Goal: Contribute content: Contribute content

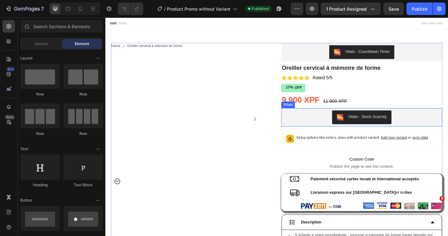
select select "Fox Blanc"
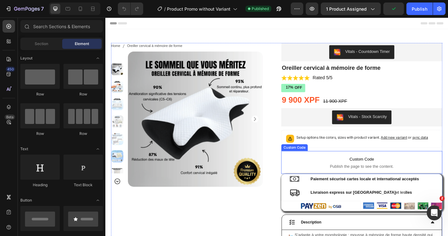
select select "Brun"
select select "M"
select select "Gris"
select select "XXXL"
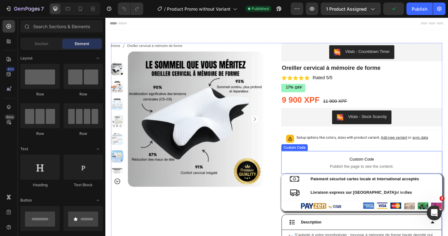
select select "L"
select select "XXL"
select select "XL"
select select "XXL"
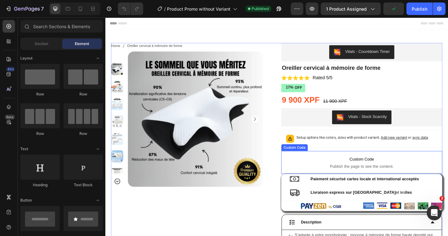
select select "L"
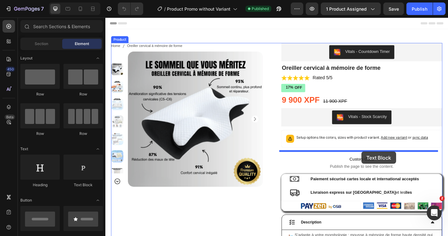
drag, startPoint x: 448, startPoint y: 183, endPoint x: 386, endPoint y: 164, distance: 64.9
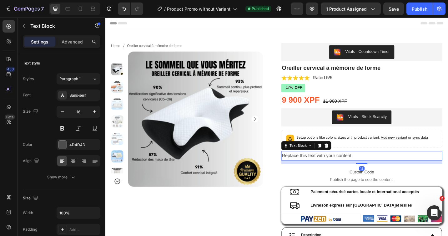
click at [371, 168] on div "Replace this text with your content" at bounding box center [386, 169] width 176 height 10
click at [371, 169] on p "Replace this text with your content" at bounding box center [386, 168] width 175 height 9
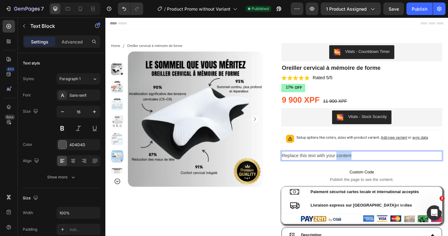
click at [371, 169] on p "Replace this text with your content" at bounding box center [386, 168] width 175 height 9
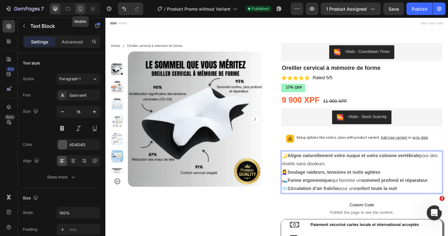
click at [83, 9] on icon at bounding box center [80, 9] width 6 height 6
type input "14"
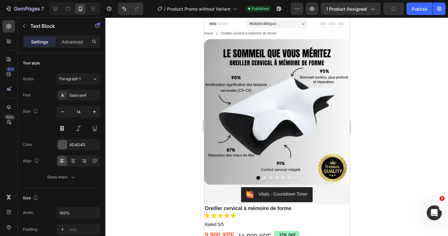
select select "Brun"
select select "M"
select select "Gris"
select select "XXXL"
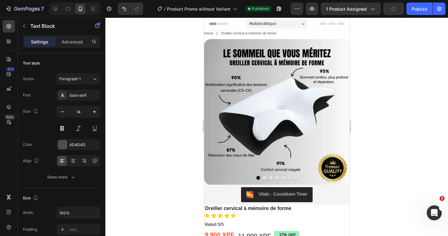
select select "L"
select select "XXL"
select select "XL"
select select "XXL"
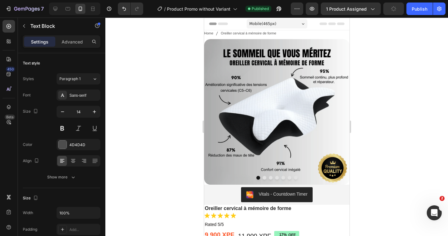
select select "L"
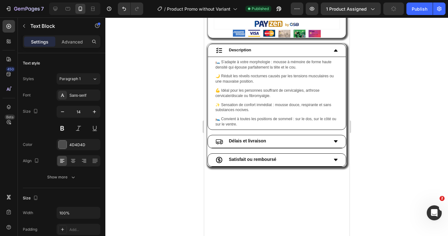
scroll to position [169, 0]
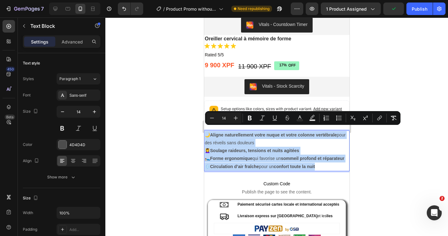
drag, startPoint x: 324, startPoint y: 171, endPoint x: 407, endPoint y: 149, distance: 86.5
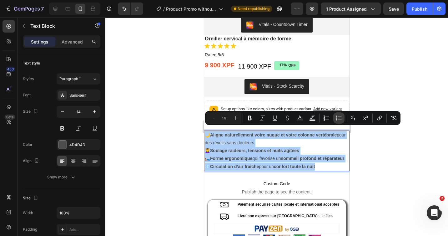
click at [340, 119] on icon "Editor contextual toolbar" at bounding box center [339, 118] width 6 height 6
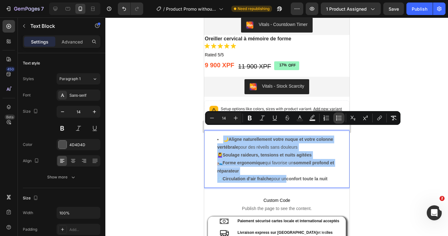
click at [340, 120] on icon "Editor contextual toolbar" at bounding box center [339, 118] width 6 height 6
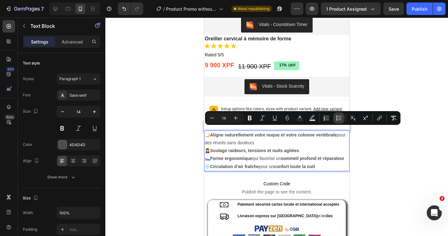
click at [340, 120] on icon "Editor contextual toolbar" at bounding box center [339, 118] width 6 height 6
type input "14"
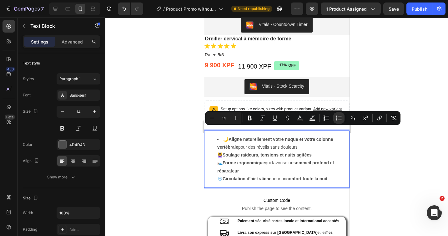
click at [215, 152] on ul "🌙 Aligne naturellement votre nuque et votre colonne vertébrale pour des réveils…" at bounding box center [276, 158] width 144 height 47
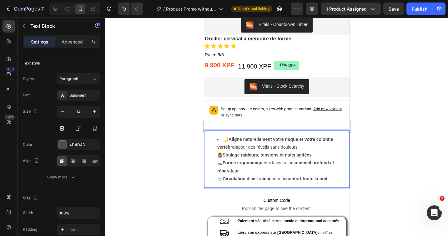
click at [217, 150] on li "🌙 Aligne naturellement votre nuque et votre colonne vertébrale pour des réveils…" at bounding box center [283, 158] width 132 height 47
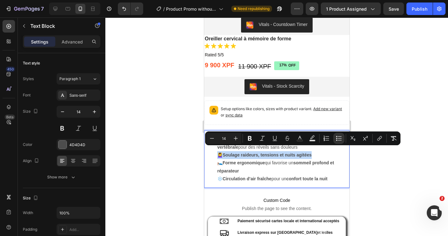
drag, startPoint x: 217, startPoint y: 150, endPoint x: 318, endPoint y: 152, distance: 101.0
click at [318, 152] on li "🌙 Aligne naturellement votre nuque et votre colonne vertébrale pour des réveils…" at bounding box center [283, 158] width 132 height 47
click at [337, 139] on icon "Editor contextual toolbar" at bounding box center [339, 138] width 6 height 6
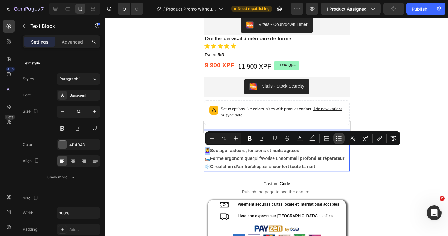
click at [337, 139] on icon "Editor contextual toolbar" at bounding box center [339, 138] width 6 height 6
type input "14"
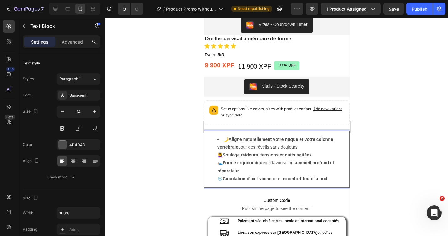
click at [301, 160] on strong "sommeil profond et réparateur" at bounding box center [275, 166] width 117 height 13
click at [221, 135] on li "🌙 Aligne naturellement votre nuque et votre colonne vertébrale pour des réveils…" at bounding box center [283, 158] width 132 height 47
click at [312, 144] on li "🌙 Aligne naturellement votre nuque et votre colonne vertébrale pour des réveils…" at bounding box center [283, 158] width 132 height 47
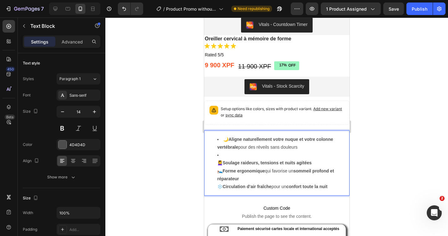
click at [217, 158] on li "⁠⁠⁠⁠⁠⁠⁠ 💆‍♀️ Soulage raideurs, tensions et nuits agitées 🛌 Forme ergonomique qu…" at bounding box center [283, 170] width 132 height 39
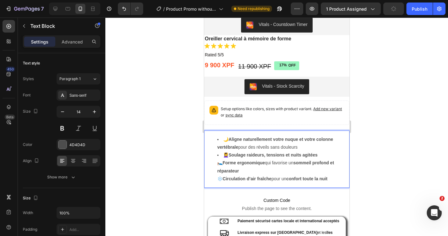
click at [323, 151] on li "💆‍♀️ Soulage raideurs, tensions et nuits agitées 🛌 Forme ergonomique qui favori…" at bounding box center [283, 167] width 132 height 32
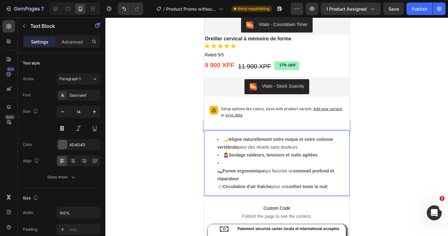
click at [215, 168] on ul "🌙 Aligne naturellement votre nuque et votre colonne vertébrale pour des réveils…" at bounding box center [276, 162] width 144 height 55
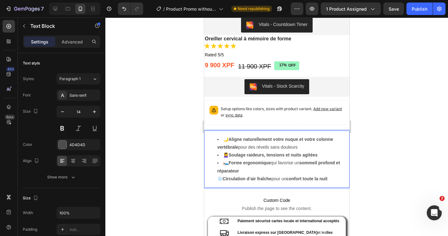
click at [216, 174] on ul "🌙 Aligne naturellement votre nuque et votre colonne vertébrale pour des réveils…" at bounding box center [276, 158] width 144 height 47
click at [244, 166] on li "🛌 Forme ergonomique qui favorise un sommeil profond et réparateur ❄️ Circulatio…" at bounding box center [283, 171] width 132 height 24
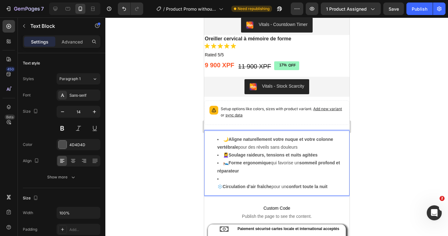
click at [217, 181] on li "⁠⁠⁠⁠⁠⁠⁠ ❄️ Circulation d’air fraîche pour un confort toute la nuit" at bounding box center [283, 183] width 132 height 16
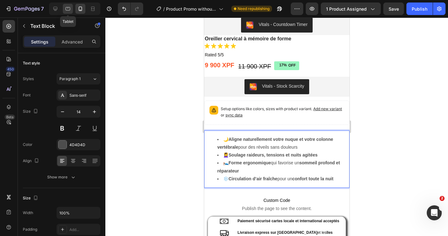
click at [66, 10] on icon at bounding box center [68, 8] width 5 height 3
type input "16"
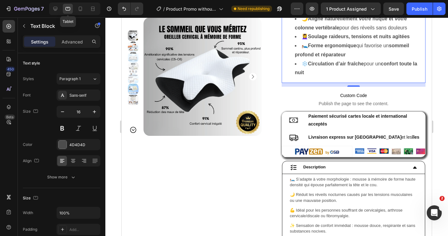
scroll to position [126, 0]
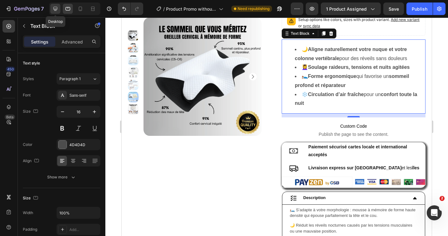
click at [57, 7] on icon at bounding box center [55, 9] width 4 height 4
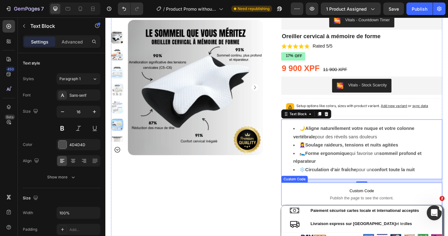
scroll to position [28, 0]
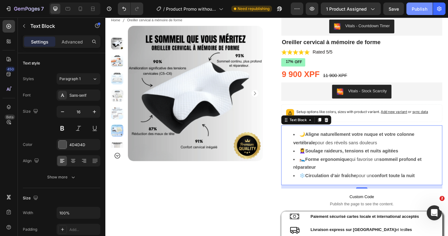
click at [419, 8] on div "Publish" at bounding box center [420, 9] width 16 height 7
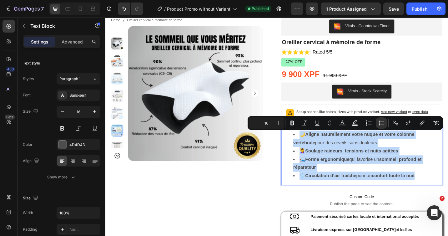
drag, startPoint x: 306, startPoint y: 144, endPoint x: 480, endPoint y: 199, distance: 182.6
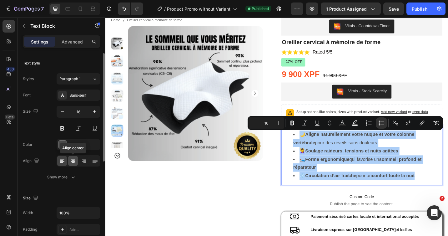
click at [74, 161] on icon at bounding box center [73, 161] width 6 height 6
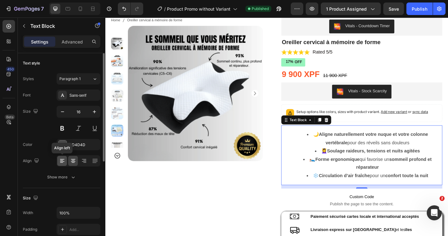
click at [63, 162] on icon at bounding box center [62, 161] width 6 height 6
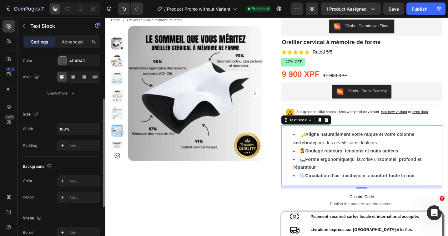
scroll to position [0, 0]
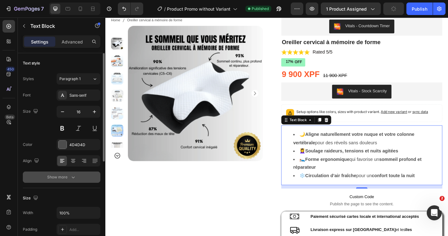
click at [54, 177] on div "Show more" at bounding box center [61, 177] width 29 height 6
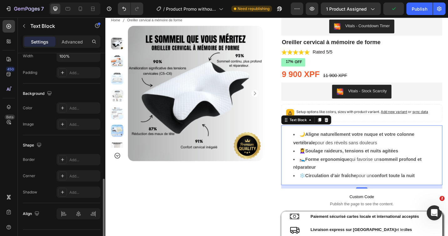
scroll to position [253, 0]
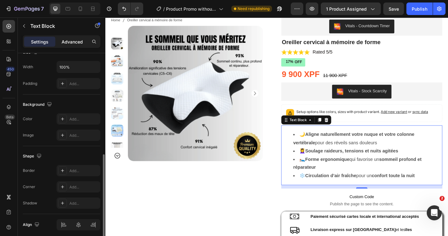
click at [72, 42] on p "Advanced" at bounding box center [72, 41] width 21 height 7
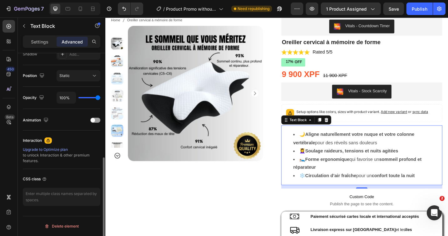
scroll to position [0, 0]
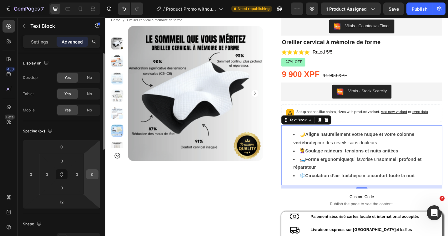
click at [92, 174] on input "0" at bounding box center [92, 173] width 9 height 9
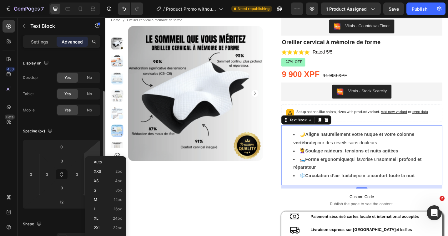
scroll to position [26, 0]
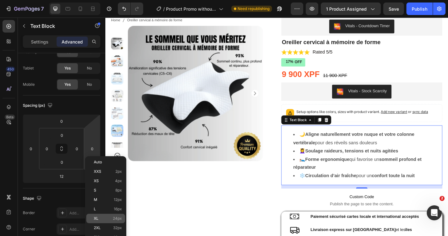
click at [103, 215] on div "XL 24px" at bounding box center [105, 218] width 39 height 9
type input "24"
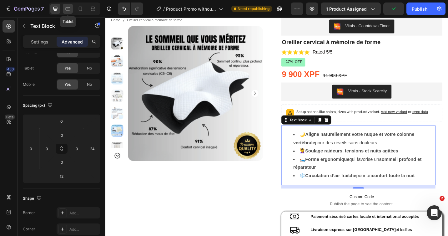
click at [67, 12] on icon at bounding box center [68, 9] width 6 height 6
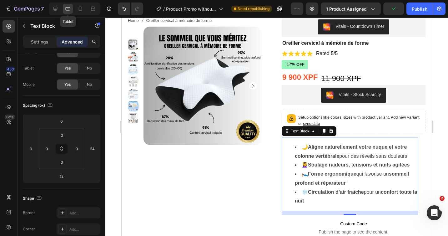
scroll to position [126, 0]
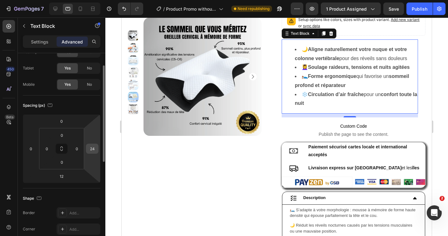
click at [93, 150] on input "24" at bounding box center [92, 148] width 9 height 9
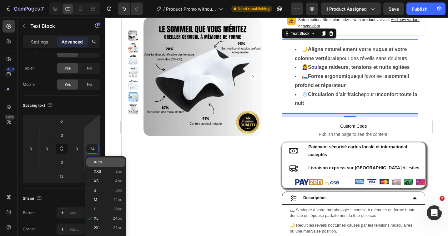
click at [102, 164] on div "Auto" at bounding box center [105, 161] width 39 height 9
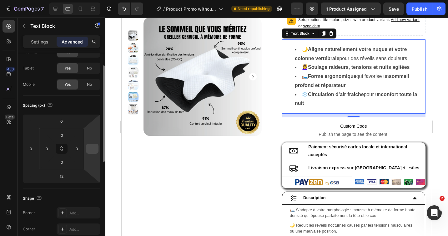
click at [90, 150] on input "number" at bounding box center [92, 148] width 9 height 9
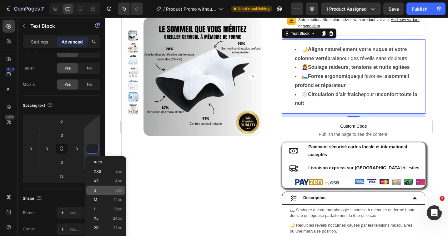
click at [98, 186] on div "S 8px" at bounding box center [105, 189] width 39 height 9
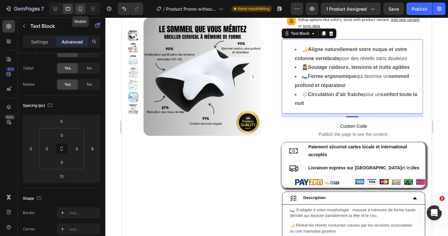
click at [81, 8] on icon at bounding box center [80, 9] width 6 height 6
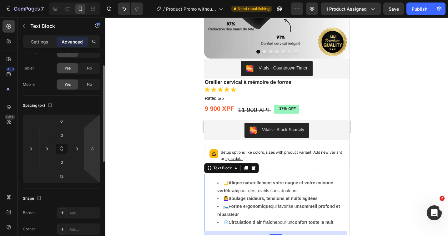
scroll to position [374, 0]
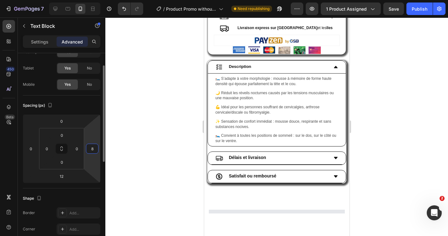
click at [95, 149] on input "8" at bounding box center [92, 148] width 9 height 9
click at [0, 0] on span "XL" at bounding box center [0, 0] width 0 height 0
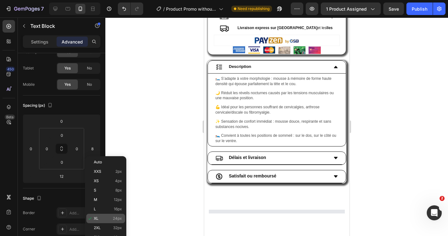
click at [98, 218] on span "XL" at bounding box center [96, 218] width 5 height 4
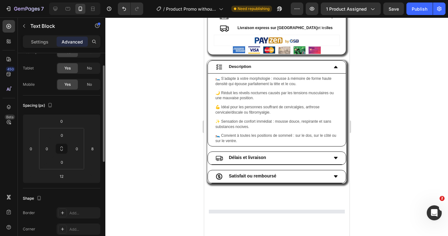
type input "24"
select select "Brun"
select select "M"
select select "Gris"
select select "XXXL"
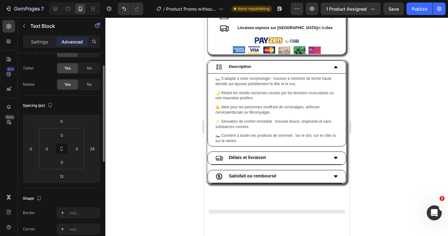
select select "XXXL"
select select "L"
select select "XXL"
select select "XL"
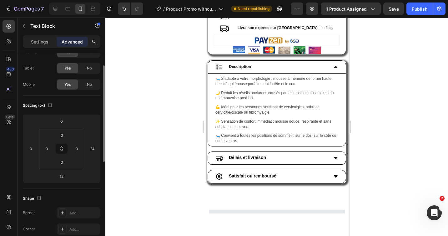
select select "XXL"
select select "L"
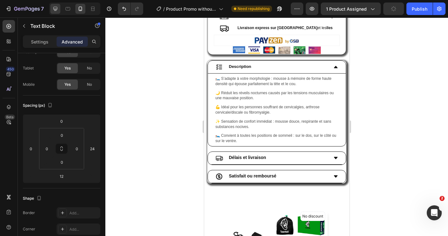
scroll to position [382, 0]
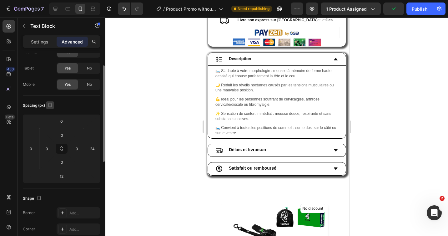
click at [51, 107] on icon "button" at bounding box center [49, 105] width 3 height 4
click at [50, 115] on icon "button" at bounding box center [51, 115] width 4 height 4
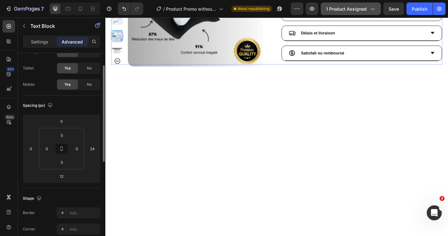
scroll to position [124, 0]
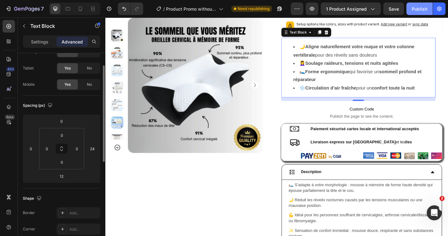
click at [418, 12] on div "Publish" at bounding box center [420, 9] width 16 height 7
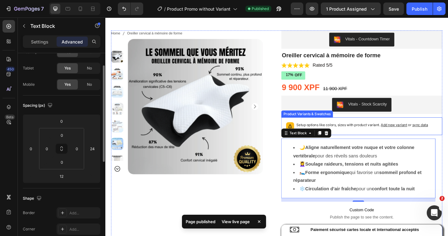
click at [381, 141] on div "Setup options like colors, sizes with product variant. Add new variant or sync …" at bounding box center [386, 136] width 171 height 14
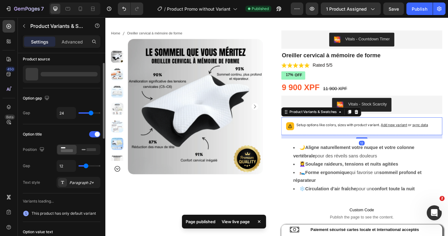
scroll to position [0, 0]
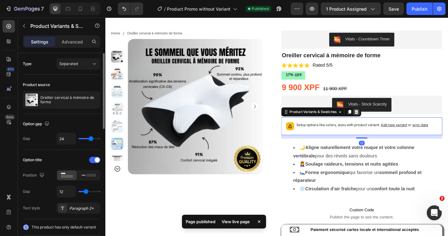
click at [380, 123] on icon at bounding box center [380, 120] width 5 height 5
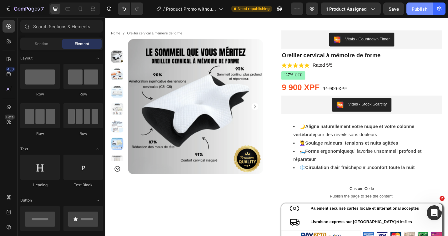
click at [421, 11] on div "Publish" at bounding box center [420, 9] width 16 height 7
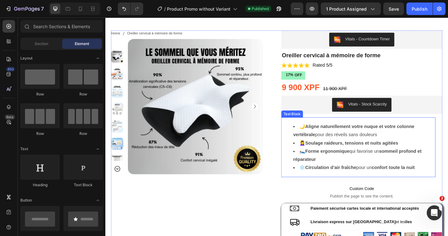
click at [313, 138] on li "🌙 Aligne naturellement votre nuque et votre colonne vertébrale pour des réveils…" at bounding box center [388, 141] width 155 height 18
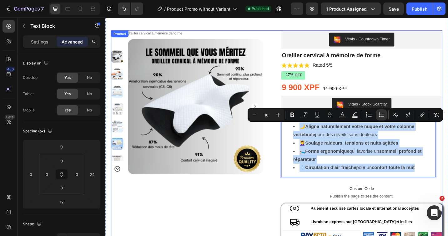
drag, startPoint x: 447, startPoint y: 181, endPoint x: 295, endPoint y: 137, distance: 158.5
click at [295, 137] on div "Home Oreiller cervical à mémoire de forme Breadcrumb Product Images Vitals - Co…" at bounding box center [293, 223] width 363 height 382
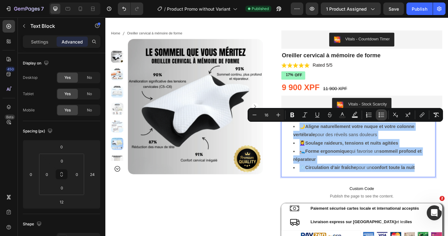
click at [381, 118] on button "Bulleted List" at bounding box center [381, 114] width 11 height 11
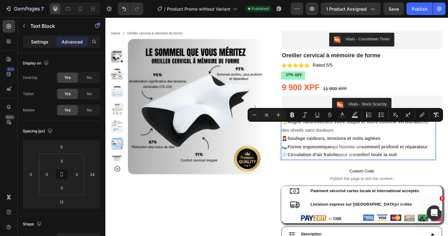
click at [42, 45] on div "Settings" at bounding box center [39, 42] width 31 height 10
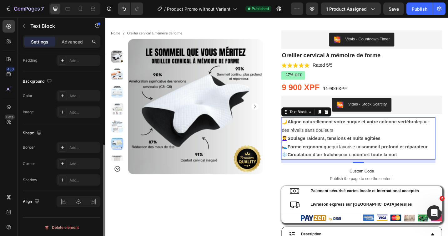
scroll to position [73, 0]
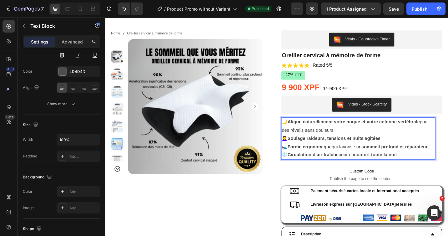
click at [299, 132] on p "🌙 Aligne naturellement votre nuque et votre colonne vertébrale pour des réveils…" at bounding box center [383, 136] width 168 height 18
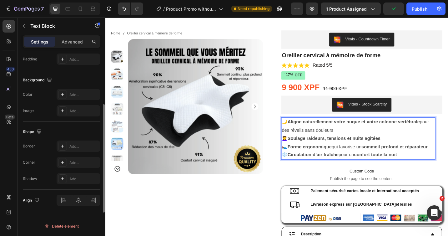
scroll to position [50, 0]
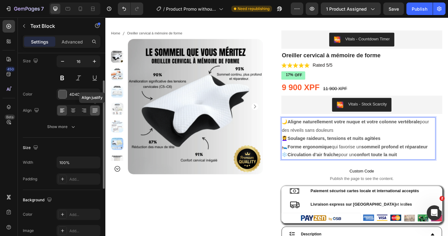
click at [96, 111] on icon at bounding box center [95, 110] width 6 height 6
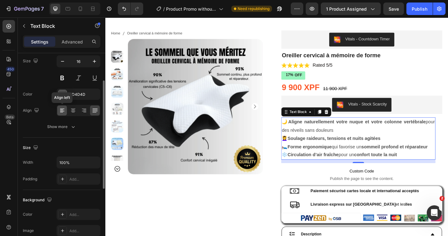
click at [65, 112] on icon at bounding box center [62, 110] width 6 height 6
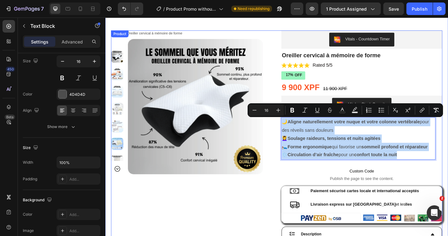
drag, startPoint x: 433, startPoint y: 166, endPoint x: 295, endPoint y: 130, distance: 142.9
click at [295, 130] on div "Home Oreiller cervical à mémoire de forme Breadcrumb Product Images Vitals - Co…" at bounding box center [293, 213] width 363 height 363
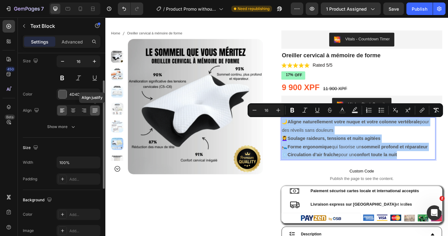
click at [93, 113] on icon at bounding box center [95, 110] width 6 height 6
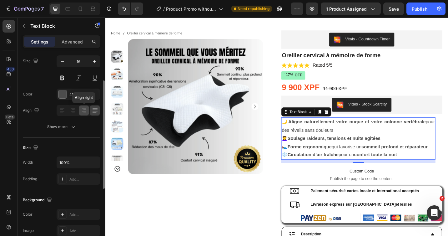
click at [82, 113] on icon at bounding box center [84, 110] width 6 height 6
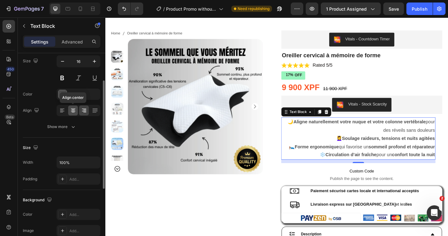
click at [73, 113] on icon at bounding box center [73, 110] width 6 height 6
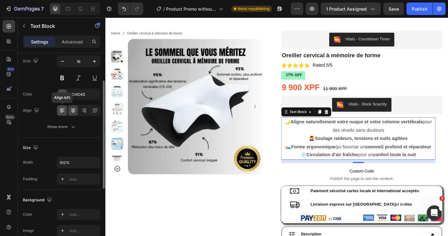
click at [63, 112] on icon at bounding box center [62, 110] width 6 height 6
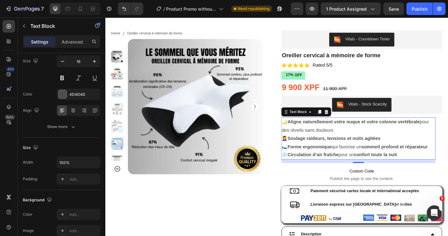
click at [340, 150] on strong "Soulage raideurs, tensions et nuits agitées" at bounding box center [356, 149] width 102 height 5
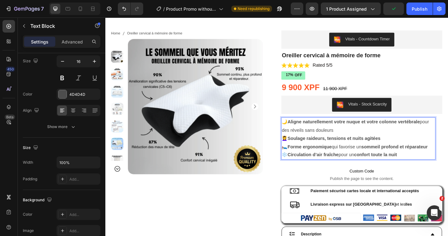
click at [299, 132] on p "🌙 Aligne naturellement votre nuque et votre colonne vertébrale pour des réveils…" at bounding box center [383, 136] width 168 height 18
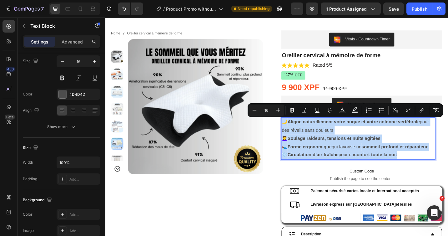
drag, startPoint x: 298, startPoint y: 132, endPoint x: 460, endPoint y: 172, distance: 167.5
click at [448, 172] on div "🌙 Aligne naturellement votre nuque et votre colonne vertébrale pour des réveils…" at bounding box center [382, 150] width 169 height 46
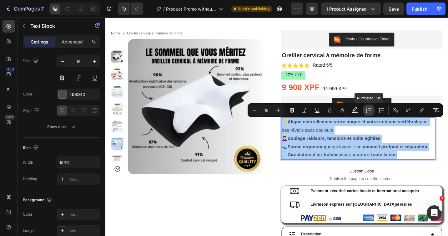
click at [368, 113] on button "Numbered List" at bounding box center [368, 109] width 11 height 11
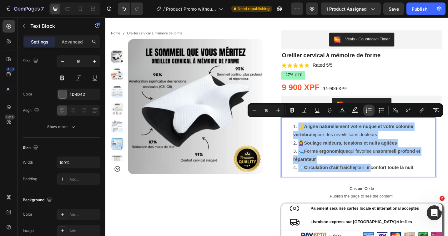
click at [368, 113] on button "Numbered List" at bounding box center [368, 109] width 11 height 11
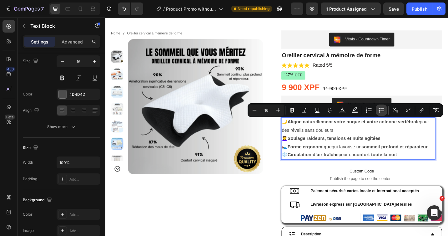
click at [380, 112] on icon "Editor contextual toolbar" at bounding box center [381, 110] width 6 height 6
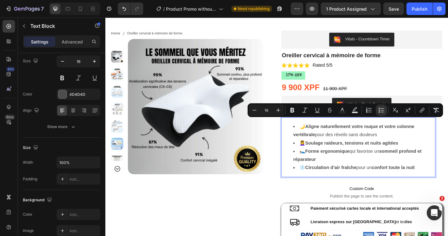
click at [431, 167] on li "🛌 Forme ergonomique qui favorise un sommeil profond et réparateur" at bounding box center [388, 168] width 155 height 18
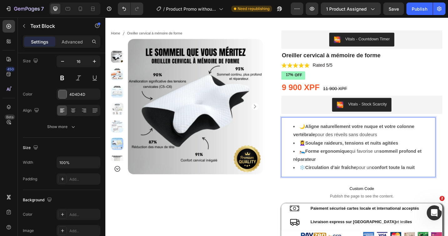
click at [448, 133] on li "🌙 Aligne naturellement votre nuque et votre colonne vertébrale pour des réveils…" at bounding box center [388, 141] width 155 height 18
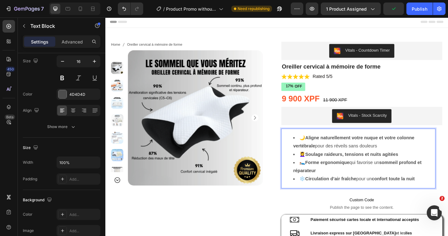
scroll to position [0, 0]
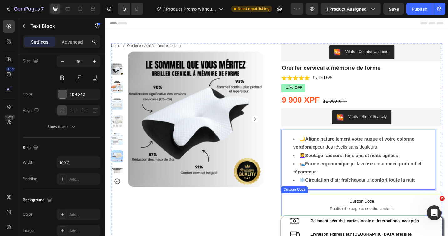
click at [323, 223] on p "Custom Code Publish the page to see the content." at bounding box center [386, 221] width 176 height 25
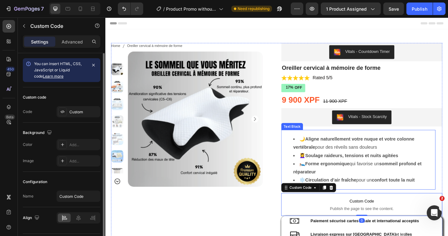
click at [434, 166] on li "💆‍♀️ Soulage raideurs, tensions et nuits agitées" at bounding box center [388, 168] width 155 height 9
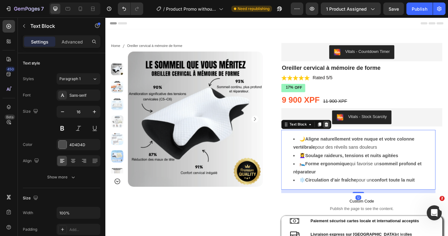
click at [345, 134] on icon at bounding box center [347, 134] width 5 height 5
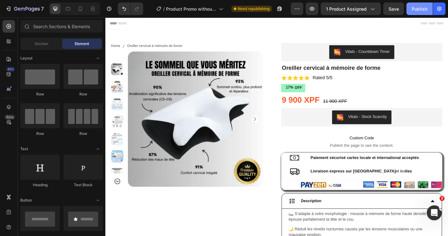
click at [415, 11] on div "Publish" at bounding box center [420, 9] width 16 height 7
